Goal: Task Accomplishment & Management: Manage account settings

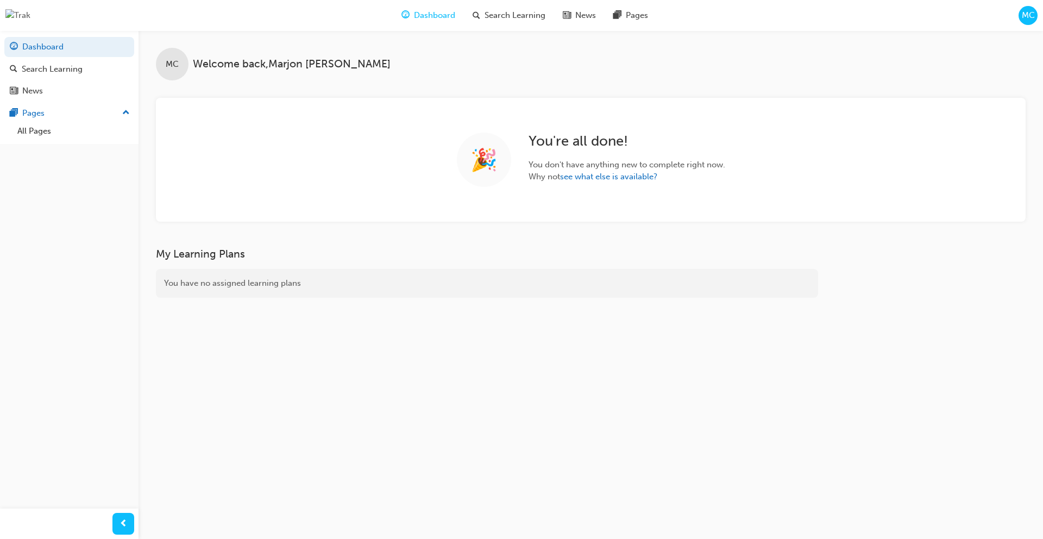
click at [1026, 13] on span "MC" at bounding box center [1028, 15] width 13 height 12
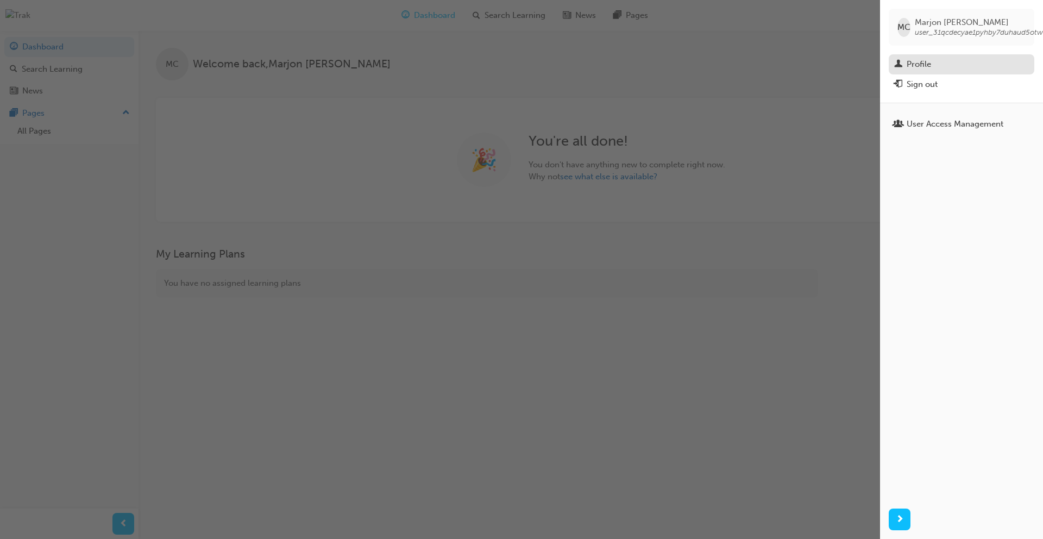
click at [917, 66] on div "Profile" at bounding box center [919, 64] width 24 height 12
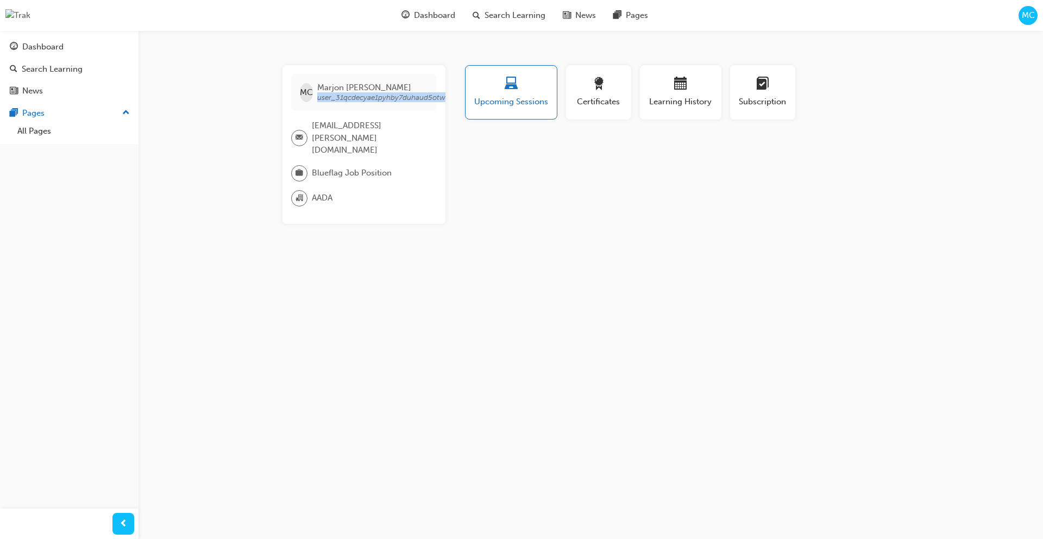
drag, startPoint x: 317, startPoint y: 100, endPoint x: 447, endPoint y: 95, distance: 130.5
click at [447, 95] on div "MC [PERSON_NAME] user_31qcdecyae1pyhby7duhaud5otw [EMAIL_ADDRESS][PERSON_NAME][…" at bounding box center [372, 144] width 180 height 159
copy span "user_31qcdecyae1pyhby7duhaud5otw"
